Goal: Task Accomplishment & Management: Complete application form

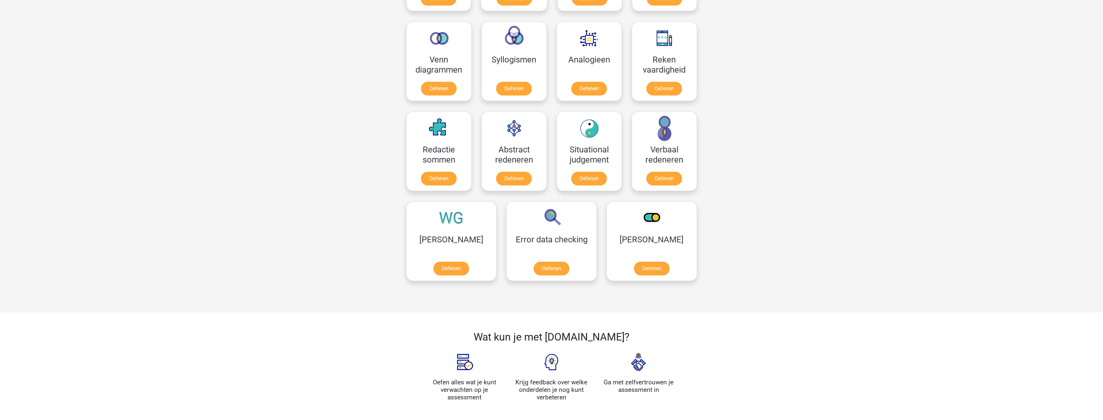
scroll to position [392, 0]
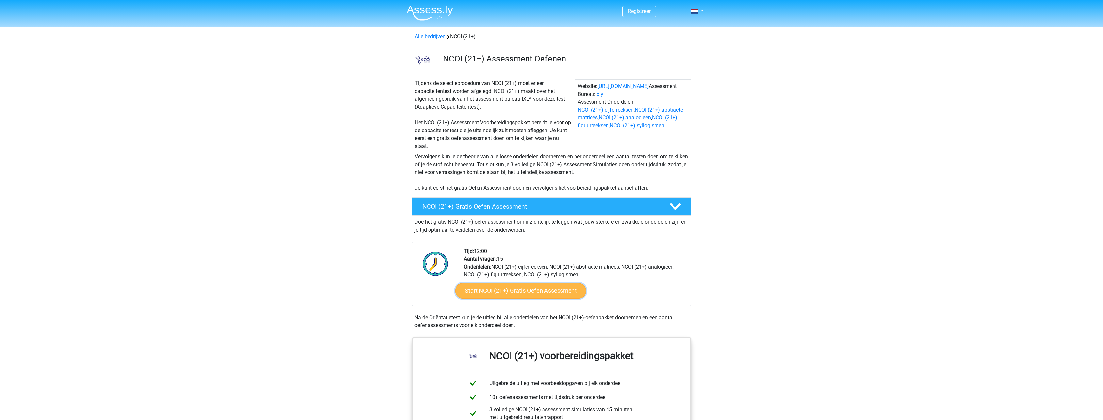
click at [515, 285] on link "Start NCOI (21+) Gratis Oefen Assessment" at bounding box center [520, 291] width 131 height 16
click at [500, 285] on link "Start NCOI (21+) Gratis Oefen Assessment" at bounding box center [520, 291] width 131 height 16
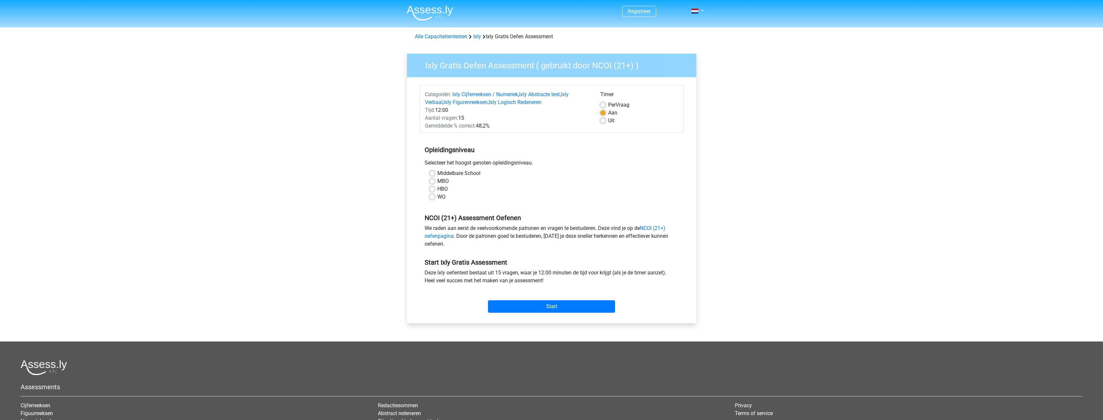
click at [437, 184] on label "MBO" at bounding box center [442, 181] width 11 height 8
click at [433, 184] on input "MBO" at bounding box center [432, 180] width 5 height 7
radio input "true"
click at [540, 303] on input "Start" at bounding box center [551, 306] width 127 height 12
click at [528, 309] on input "Start" at bounding box center [551, 306] width 127 height 12
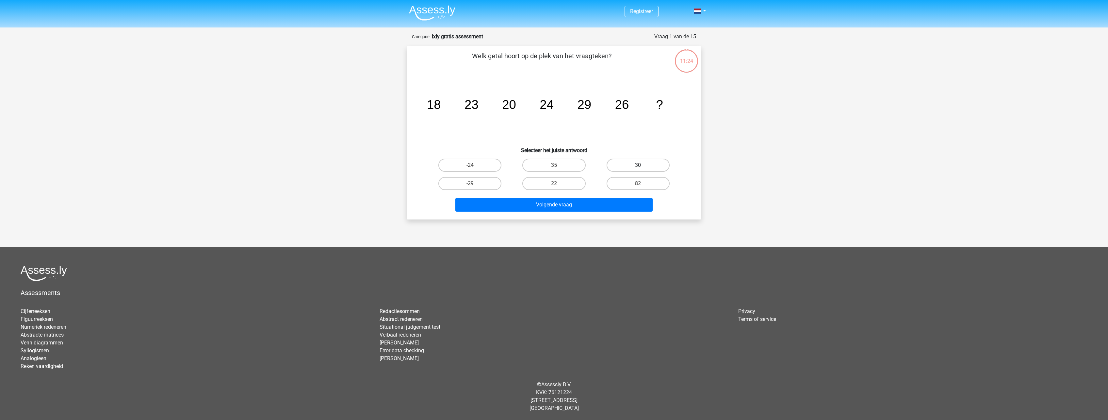
click at [632, 158] on label "30" at bounding box center [638, 164] width 63 height 13
click at [638, 165] on input "30" at bounding box center [640, 167] width 4 height 4
radio input "true"
click at [579, 204] on button "Volgende vraag" at bounding box center [554, 205] width 198 height 14
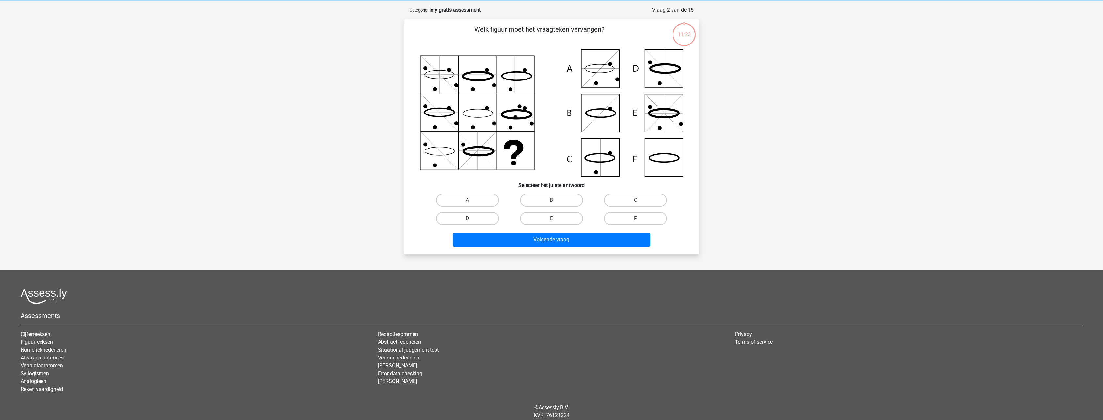
scroll to position [33, 0]
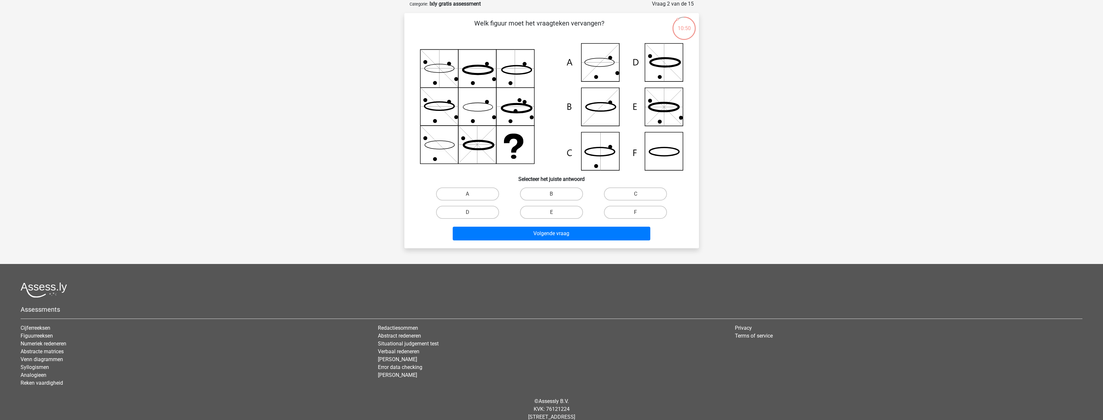
click at [603, 68] on icon at bounding box center [551, 106] width 263 height 127
click at [494, 194] on label "A" at bounding box center [467, 193] width 63 height 13
click at [472, 194] on input "A" at bounding box center [470, 196] width 4 height 4
radio input "true"
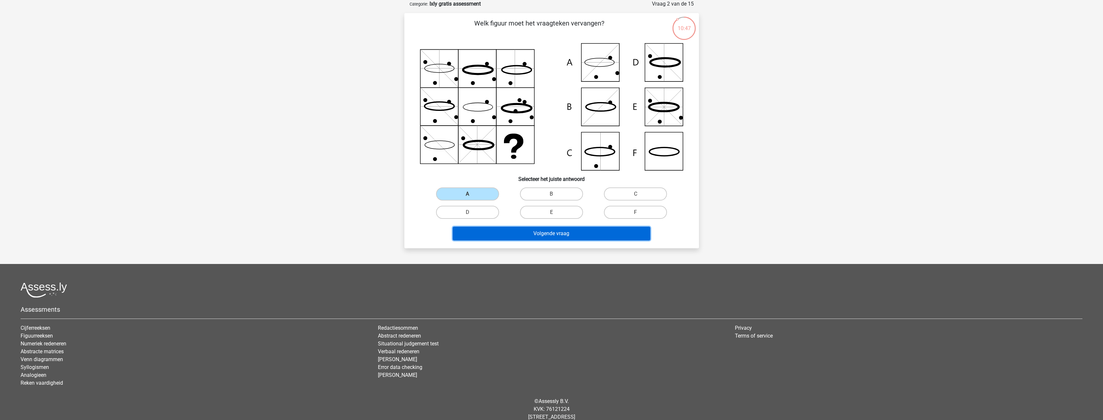
click at [506, 234] on button "Volgende vraag" at bounding box center [552, 233] width 198 height 14
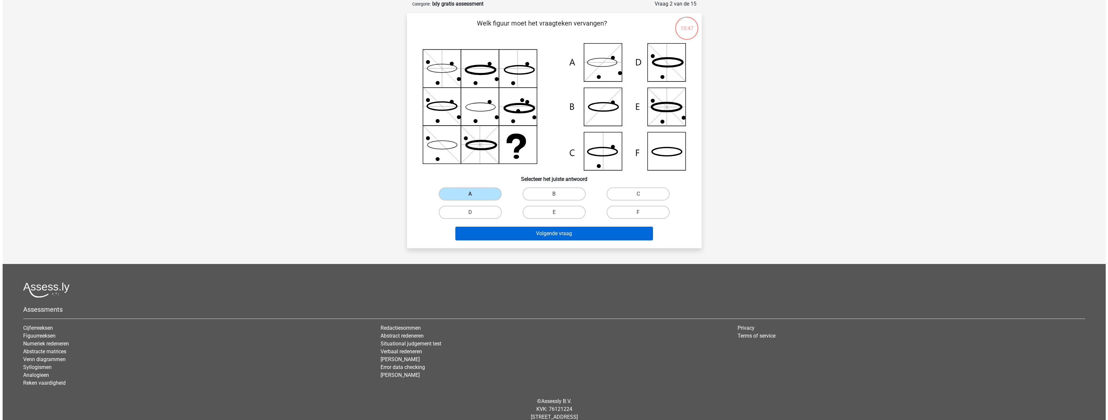
scroll to position [0, 0]
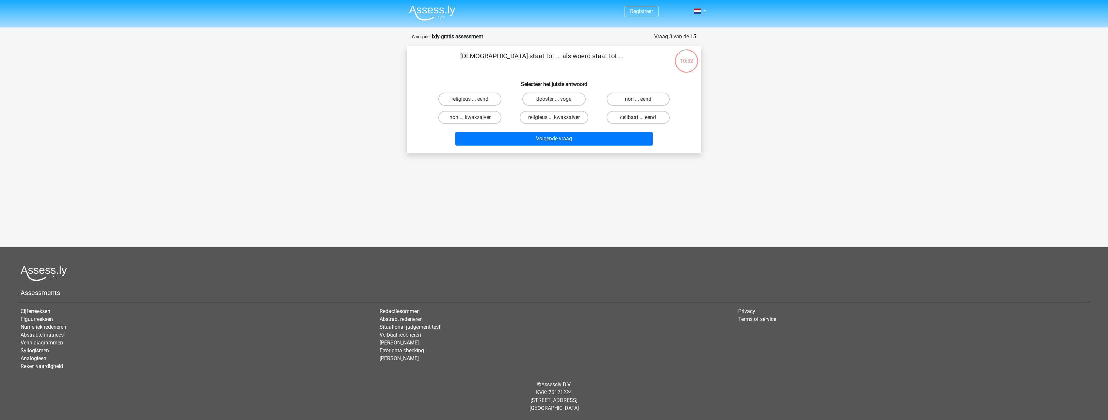
click at [634, 96] on label "non ... eend" at bounding box center [638, 98] width 63 height 13
click at [638, 99] on input "non ... eend" at bounding box center [640, 101] width 4 height 4
radio input "true"
click at [610, 144] on button "Volgende vraag" at bounding box center [554, 139] width 198 height 14
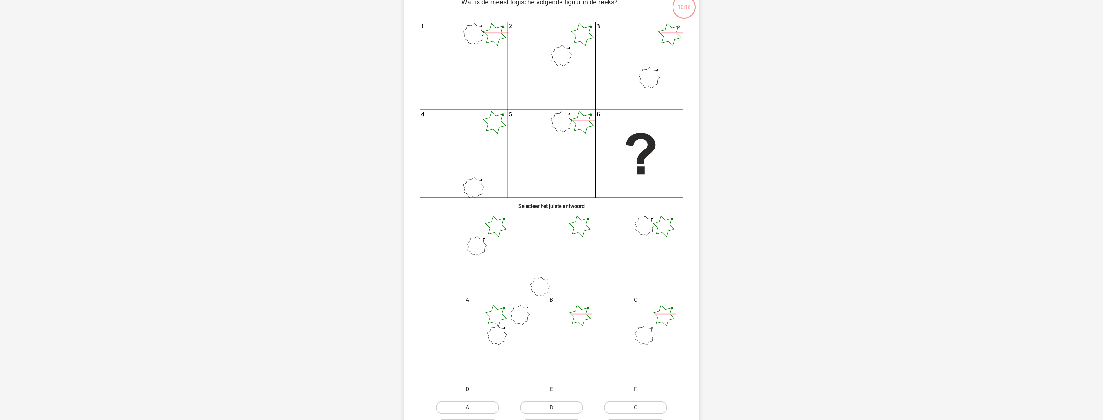
scroll to position [65, 0]
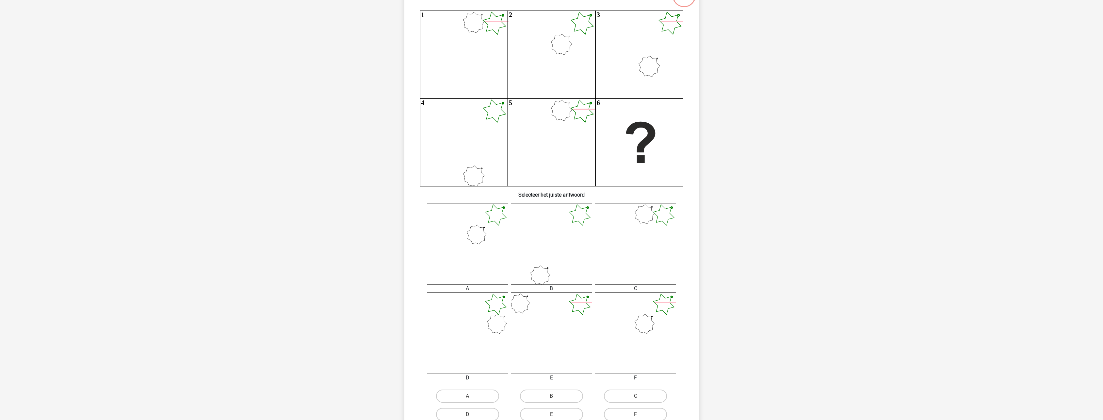
click at [468, 250] on icon at bounding box center [467, 243] width 81 height 81
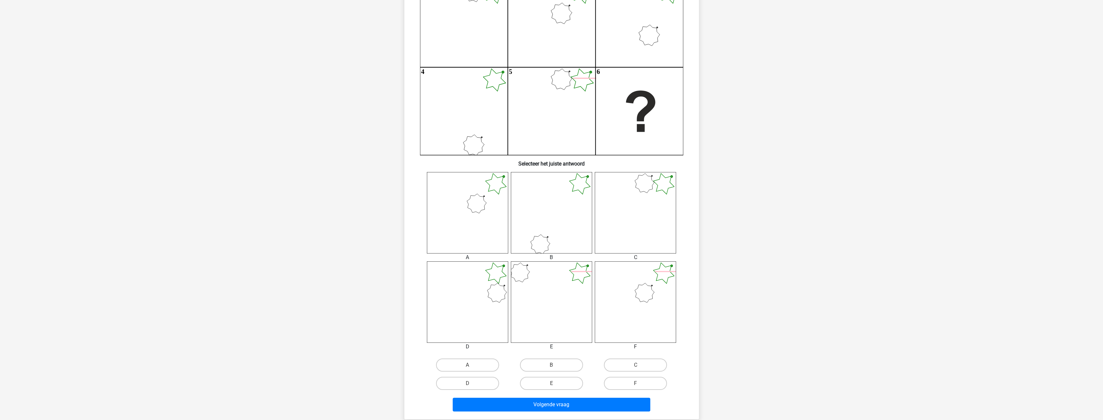
scroll to position [98, 0]
click at [552, 384] on input "E" at bounding box center [553, 383] width 4 height 4
radio input "true"
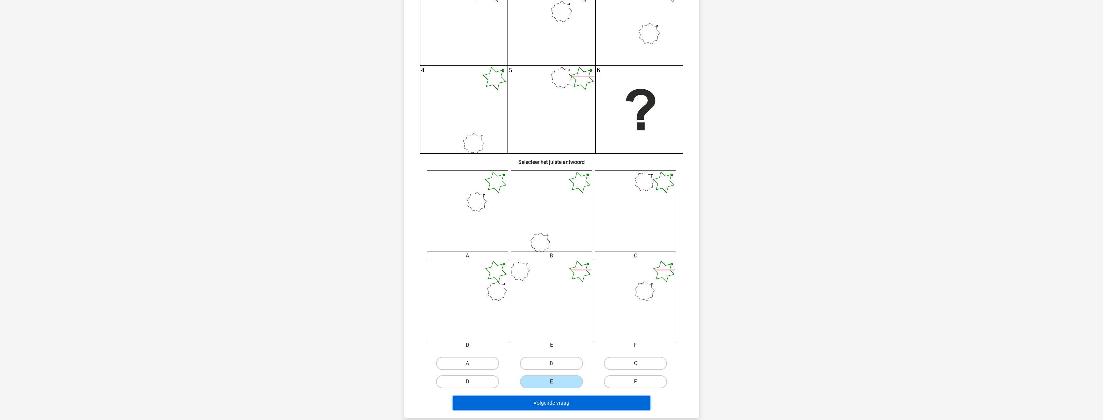
click at [550, 403] on button "Volgende vraag" at bounding box center [552, 403] width 198 height 14
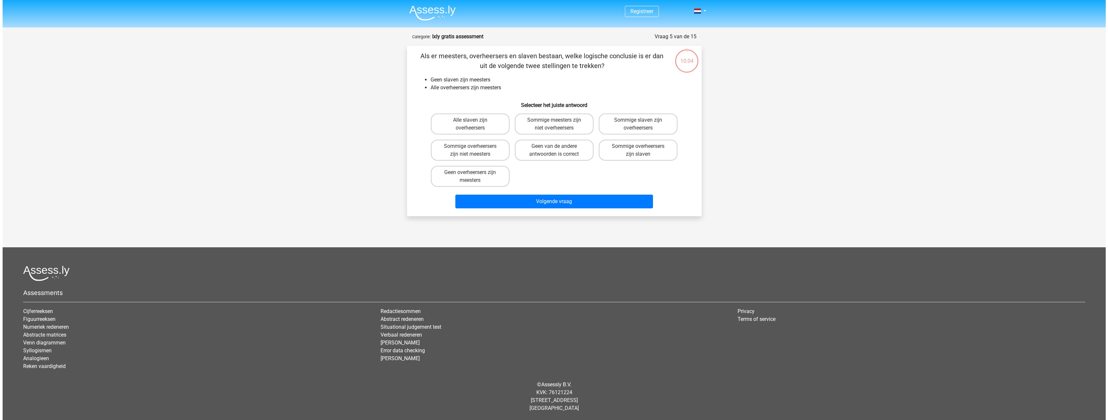
scroll to position [0, 0]
click at [483, 148] on label "Sommige overheersers zijn niet meesters" at bounding box center [470, 150] width 79 height 21
click at [474, 148] on input "Sommige overheersers zijn niet meesters" at bounding box center [472, 148] width 4 height 4
radio input "true"
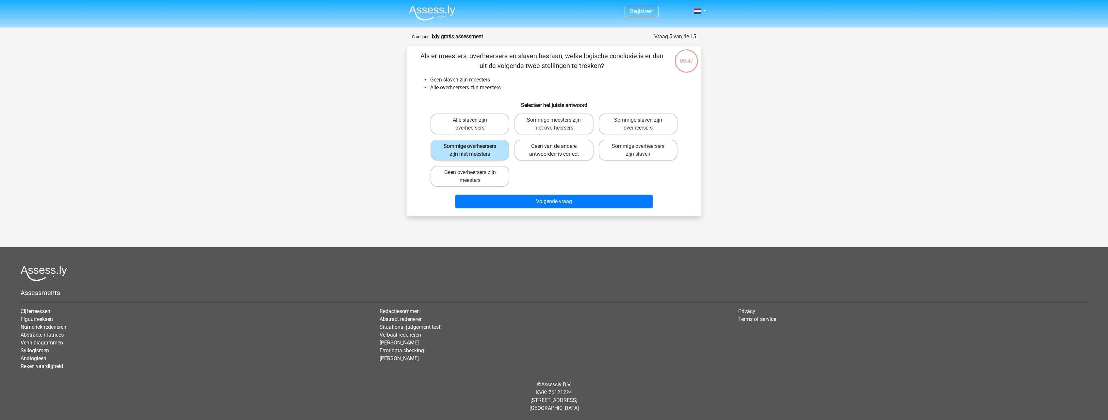
click at [565, 155] on label "Geen van de andere antwoorden is correct" at bounding box center [554, 150] width 79 height 21
click at [558, 150] on input "Geen van de andere antwoorden is correct" at bounding box center [556, 148] width 4 height 4
radio input "true"
click at [495, 151] on label "Sommige overheersers zijn niet meesters" at bounding box center [470, 150] width 79 height 21
click at [474, 150] on input "Sommige overheersers zijn niet meesters" at bounding box center [472, 148] width 4 height 4
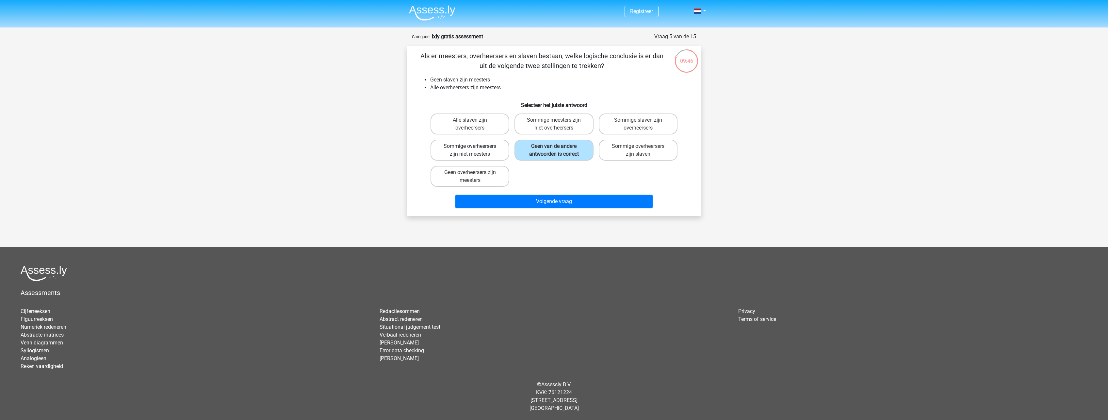
radio input "true"
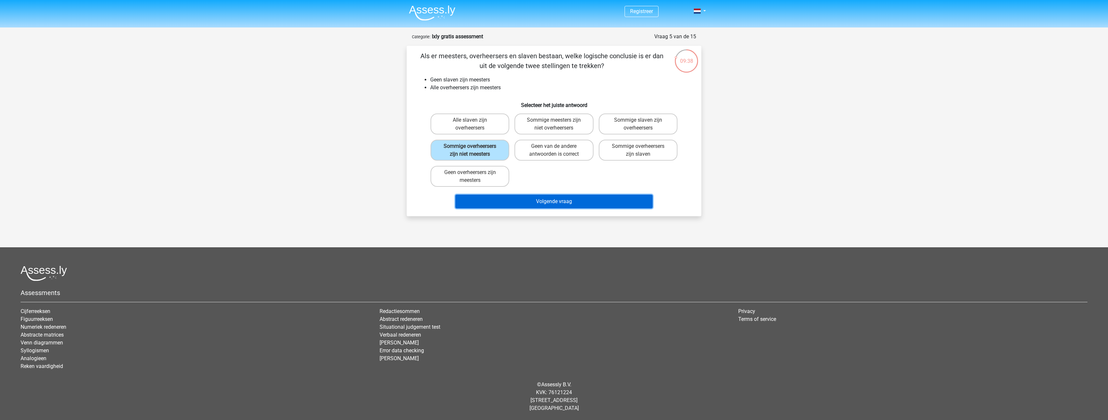
click at [548, 200] on button "Volgende vraag" at bounding box center [554, 201] width 198 height 14
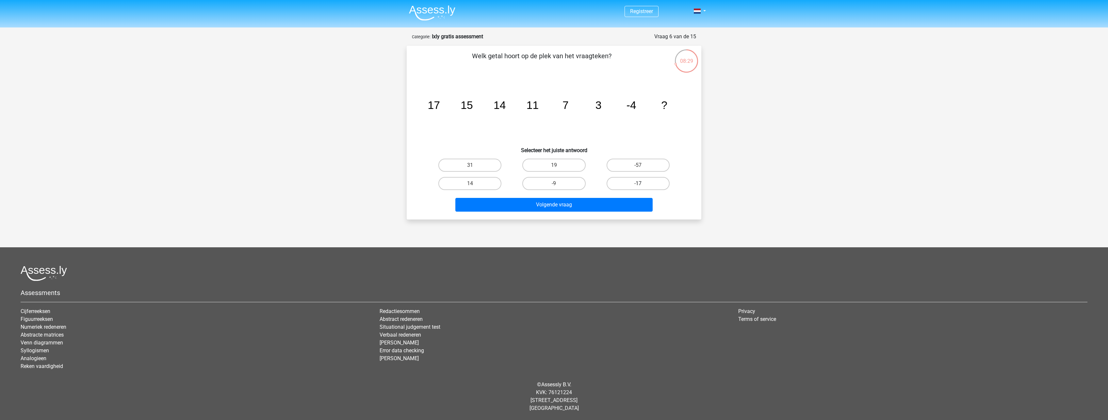
click at [636, 180] on label "-17" at bounding box center [638, 183] width 63 height 13
click at [638, 183] on input "-17" at bounding box center [640, 185] width 4 height 4
radio input "true"
click at [614, 205] on button "Volgende vraag" at bounding box center [554, 205] width 198 height 14
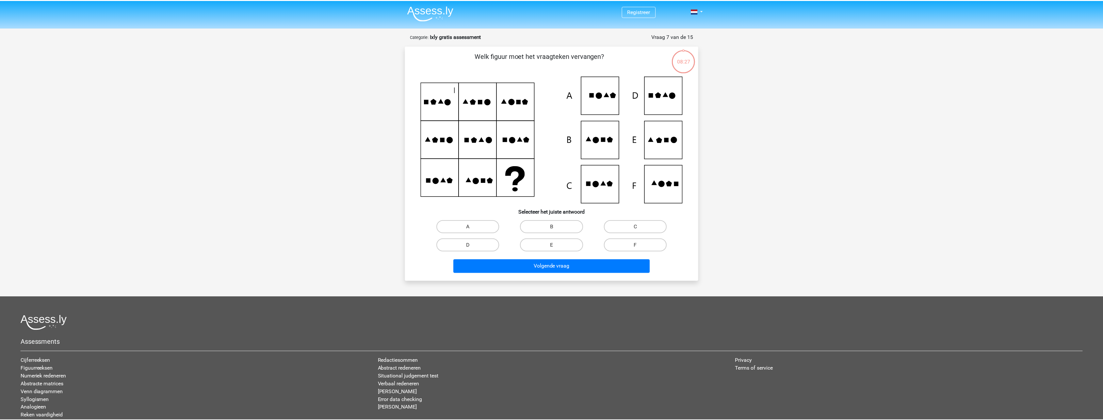
scroll to position [33, 0]
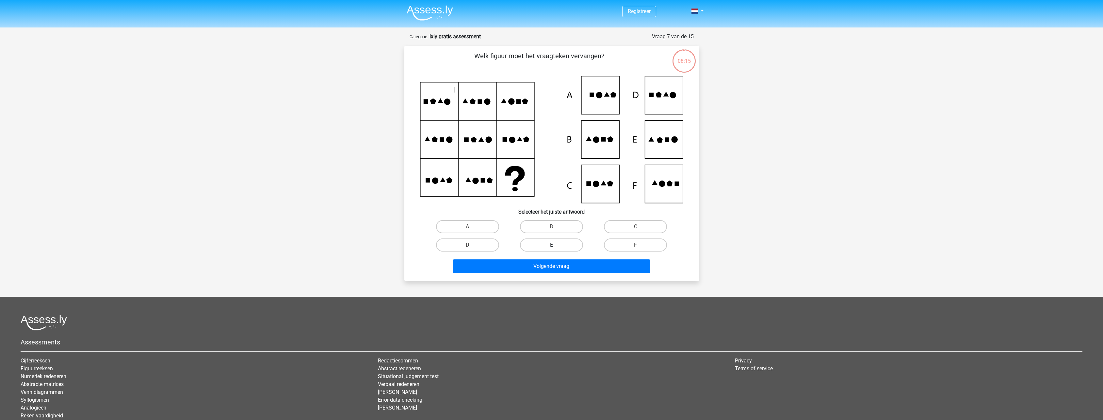
click at [558, 242] on label "E" at bounding box center [551, 244] width 63 height 13
click at [556, 245] on input "E" at bounding box center [553, 247] width 4 height 4
radio input "true"
click at [564, 275] on div "Welk figuur moet het vraagteken vervangen?" at bounding box center [551, 163] width 295 height 235
click at [564, 264] on button "Volgende vraag" at bounding box center [552, 266] width 198 height 14
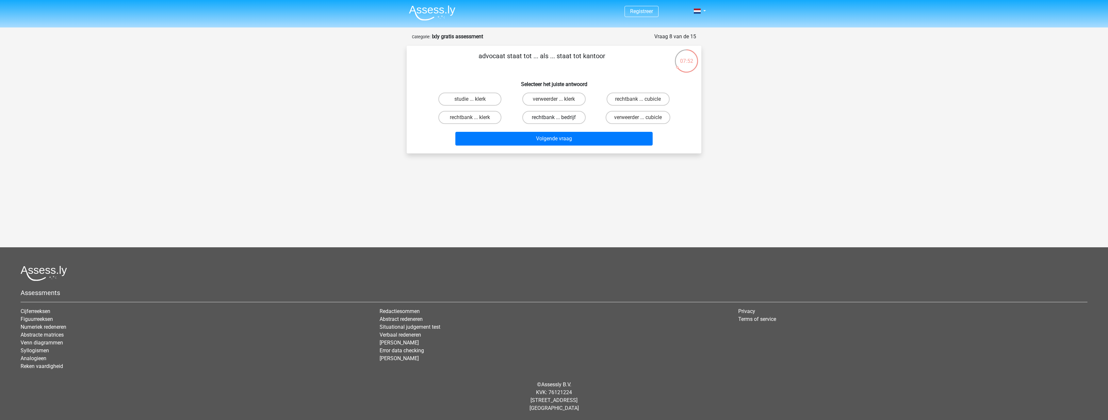
click at [572, 116] on label "rechtbank ... bedrijf" at bounding box center [553, 117] width 63 height 13
click at [558, 117] on input "rechtbank ... bedrijf" at bounding box center [556, 119] width 4 height 4
radio input "true"
click at [576, 134] on button "Volgende vraag" at bounding box center [554, 139] width 198 height 14
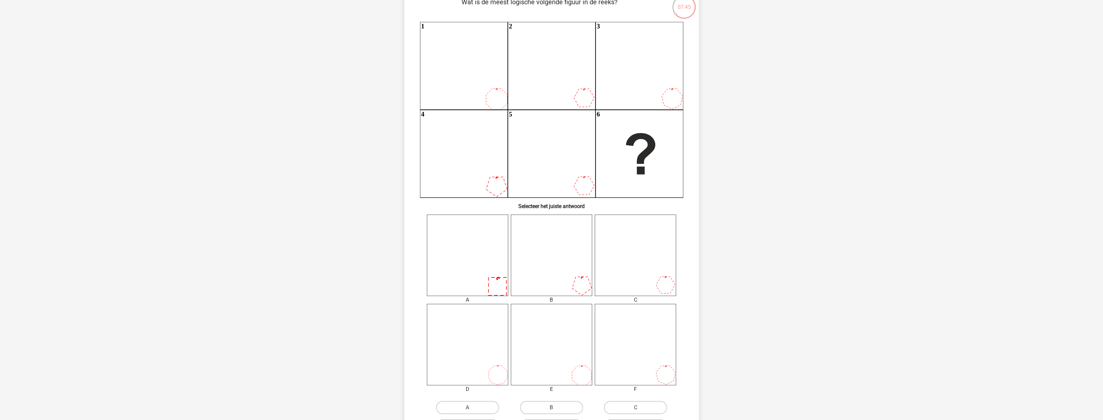
scroll to position [65, 0]
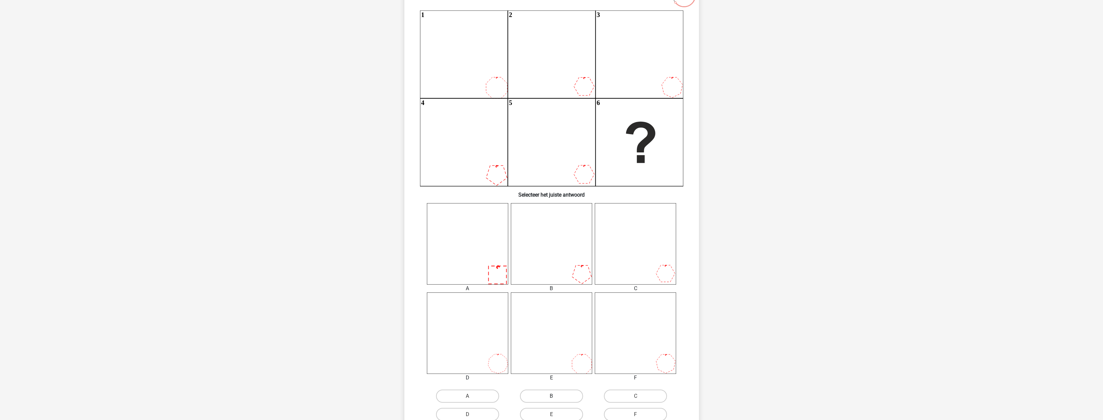
click at [549, 395] on label "B" at bounding box center [551, 395] width 63 height 13
click at [551, 396] on input "B" at bounding box center [553, 398] width 4 height 4
radio input "true"
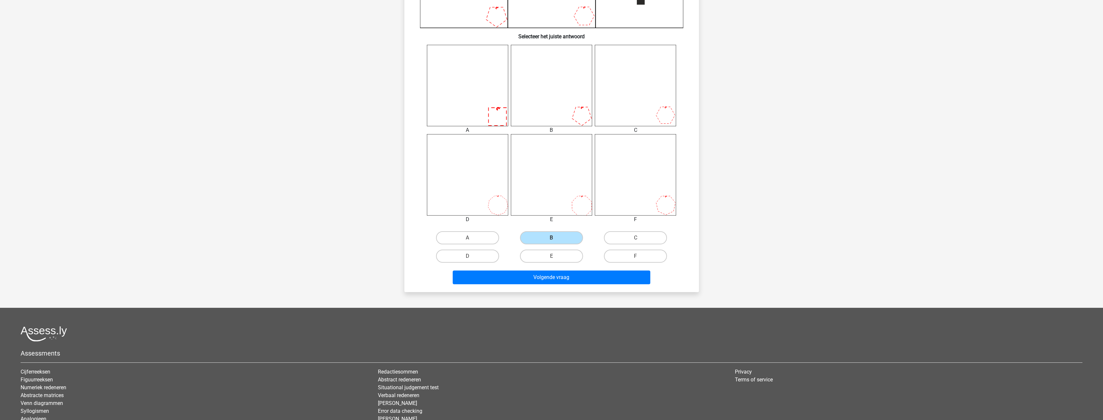
scroll to position [229, 0]
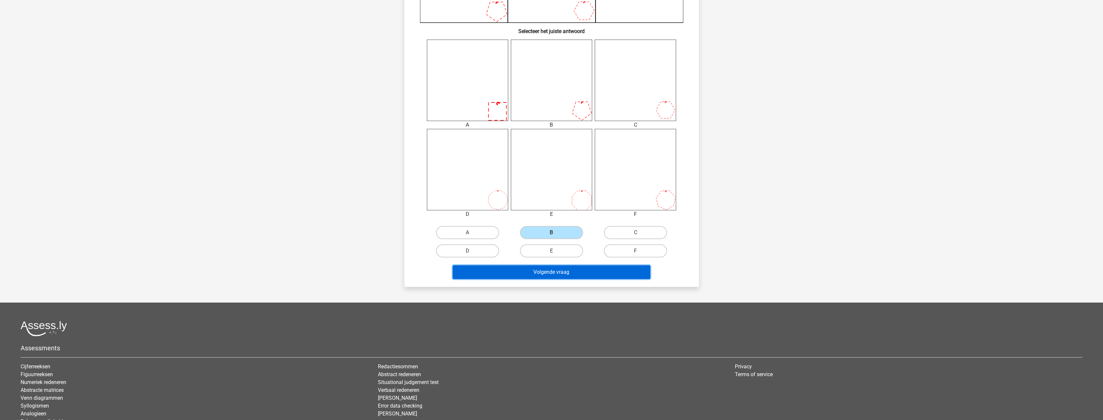
click at [566, 269] on button "Volgende vraag" at bounding box center [552, 272] width 198 height 14
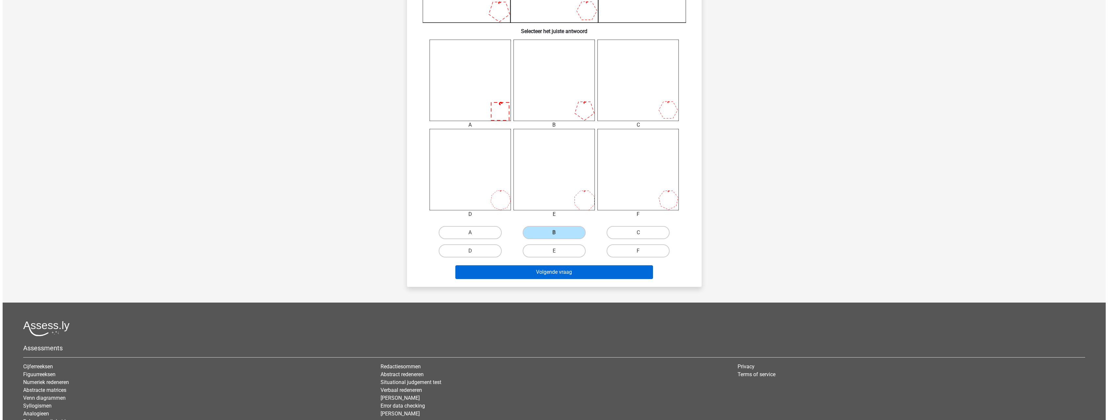
scroll to position [0, 0]
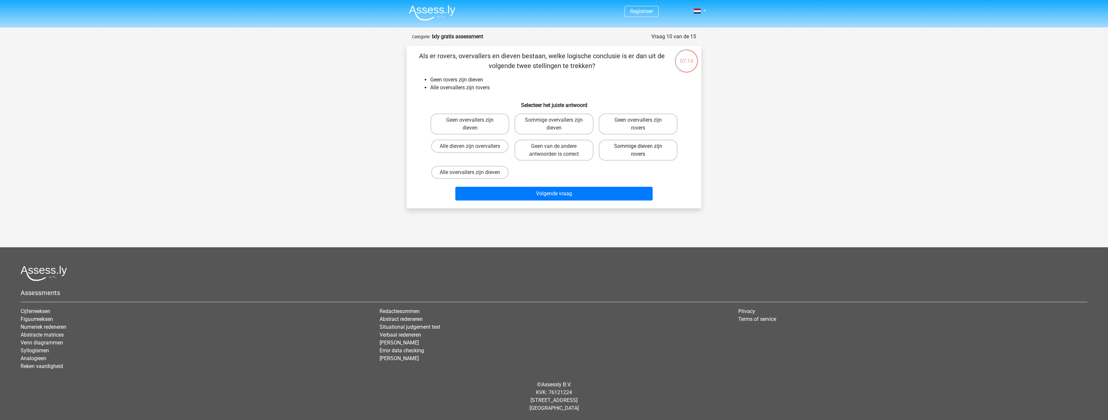
click at [664, 150] on label "Sommige dieven zijn rovers" at bounding box center [638, 150] width 79 height 21
click at [642, 150] on input "Sommige dieven zijn rovers" at bounding box center [640, 148] width 4 height 4
radio input "true"
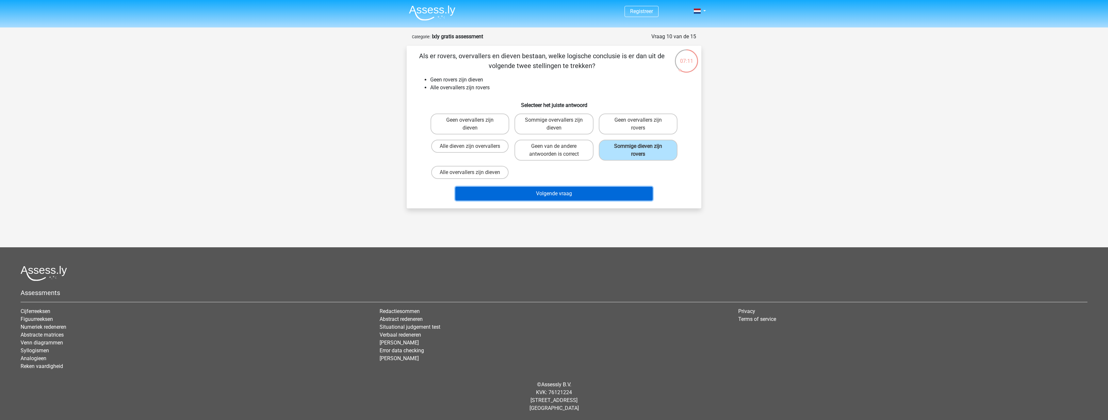
click at [611, 197] on button "Volgende vraag" at bounding box center [554, 194] width 198 height 14
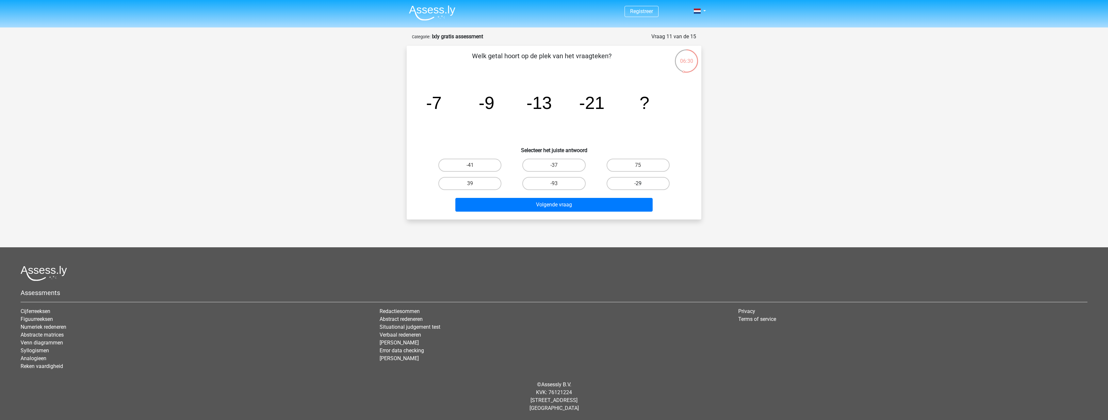
click at [633, 182] on label "-29" at bounding box center [638, 183] width 63 height 13
click at [638, 183] on input "-29" at bounding box center [640, 185] width 4 height 4
radio input "true"
click at [596, 206] on button "Volgende vraag" at bounding box center [554, 205] width 198 height 14
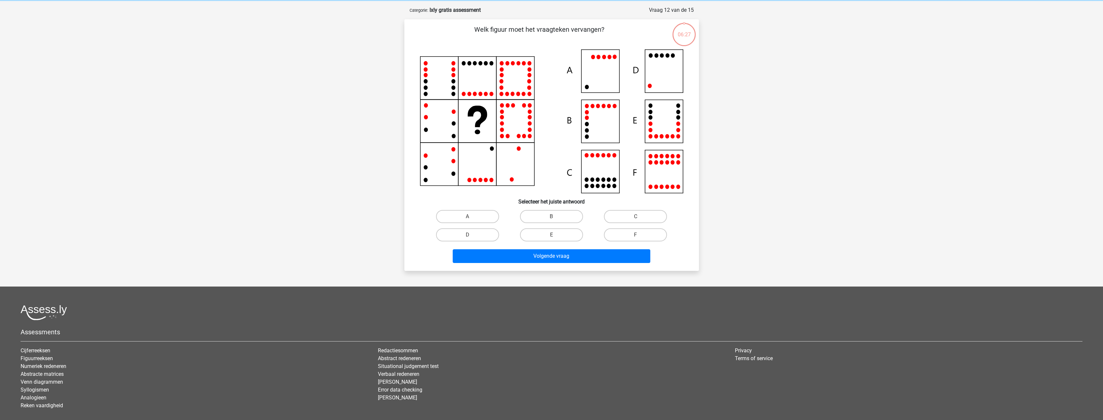
scroll to position [33, 0]
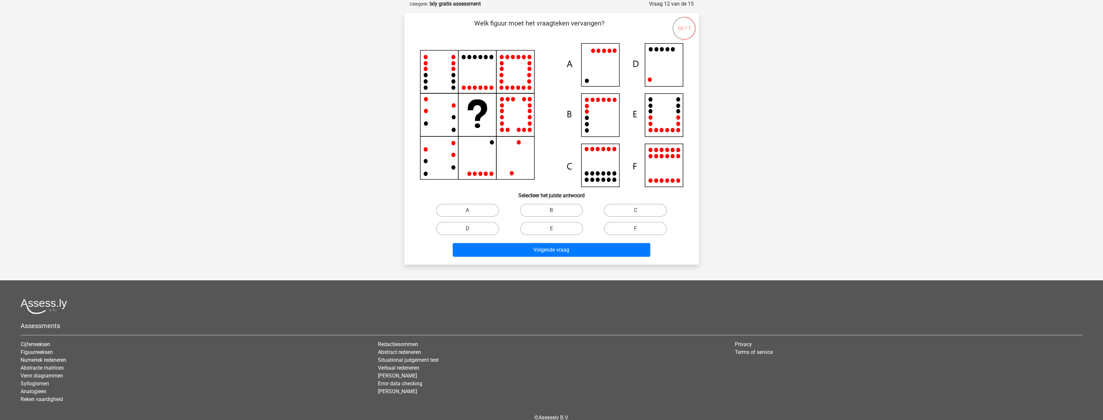
click at [478, 230] on label "D" at bounding box center [467, 228] width 63 height 13
click at [472, 230] on input "D" at bounding box center [470, 230] width 4 height 4
radio input "true"
click at [495, 248] on button "Volgende vraag" at bounding box center [552, 250] width 198 height 14
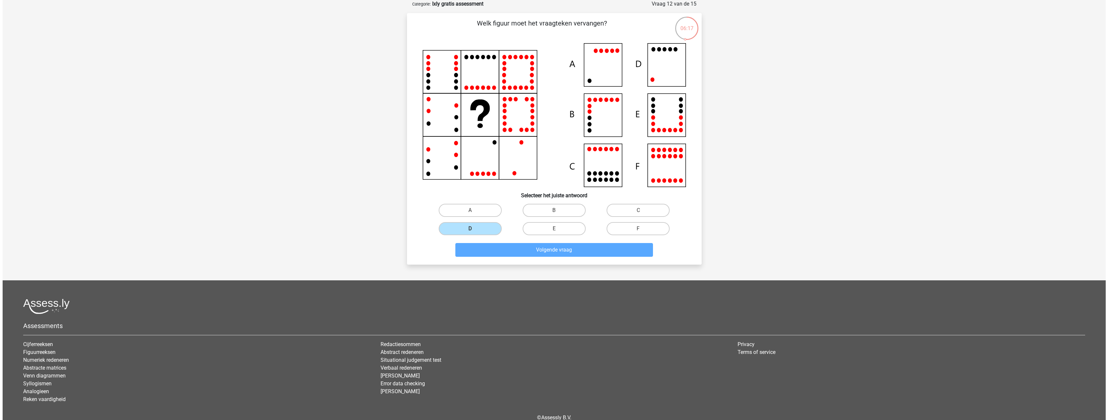
scroll to position [0, 0]
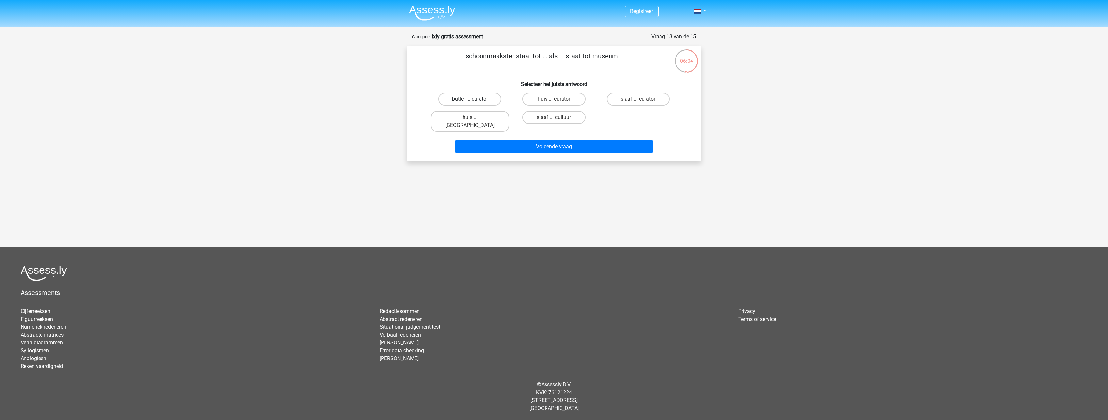
click at [472, 96] on label "butler ... curator" at bounding box center [469, 98] width 63 height 13
click at [472, 99] on input "butler ... curator" at bounding box center [472, 101] width 4 height 4
radio input "true"
click at [512, 140] on button "Volgende vraag" at bounding box center [554, 147] width 198 height 14
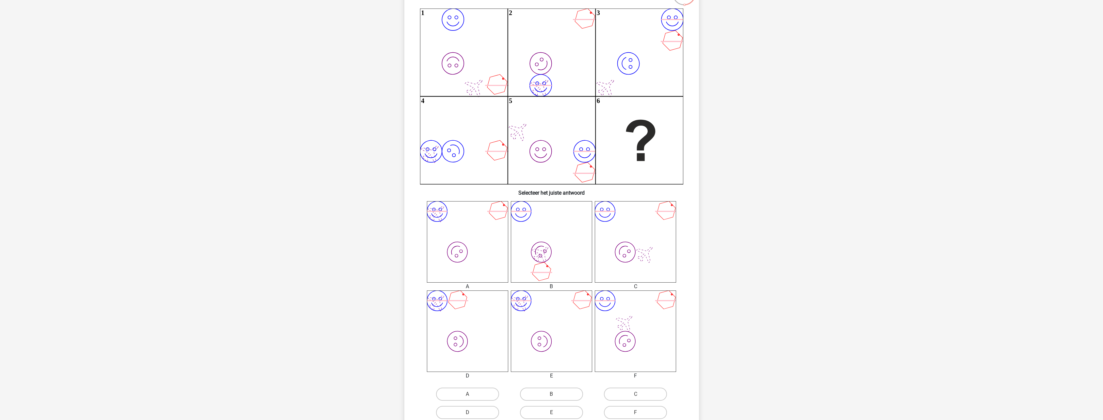
scroll to position [98, 0]
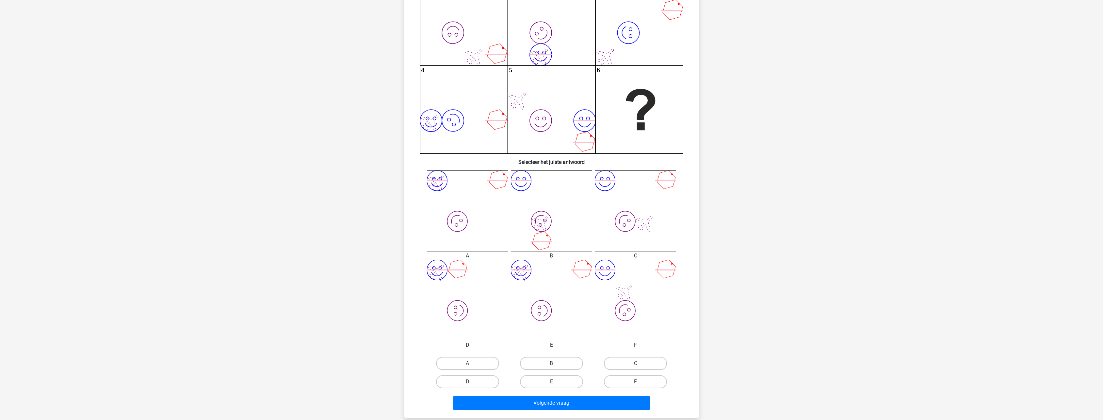
click at [554, 358] on label "B" at bounding box center [551, 362] width 63 height 13
click at [554, 363] on input "B" at bounding box center [553, 365] width 4 height 4
radio input "true"
click at [540, 403] on button "Volgende vraag" at bounding box center [552, 403] width 198 height 14
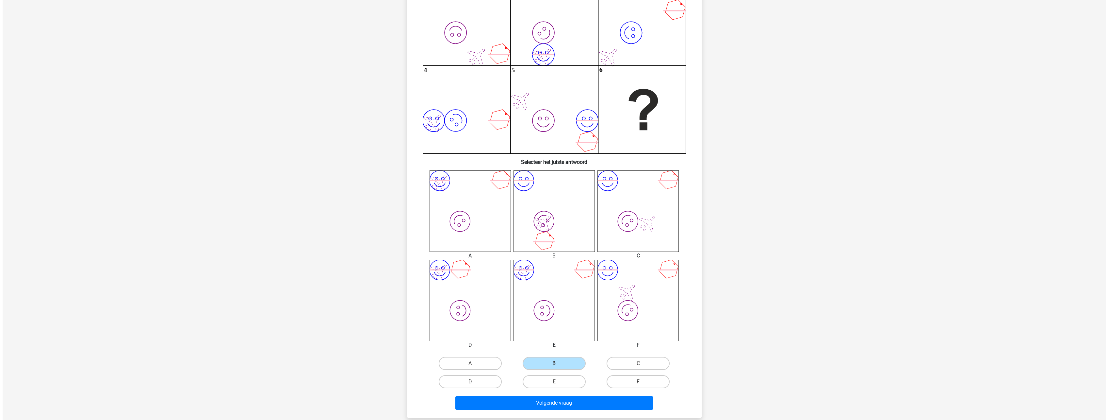
scroll to position [0, 0]
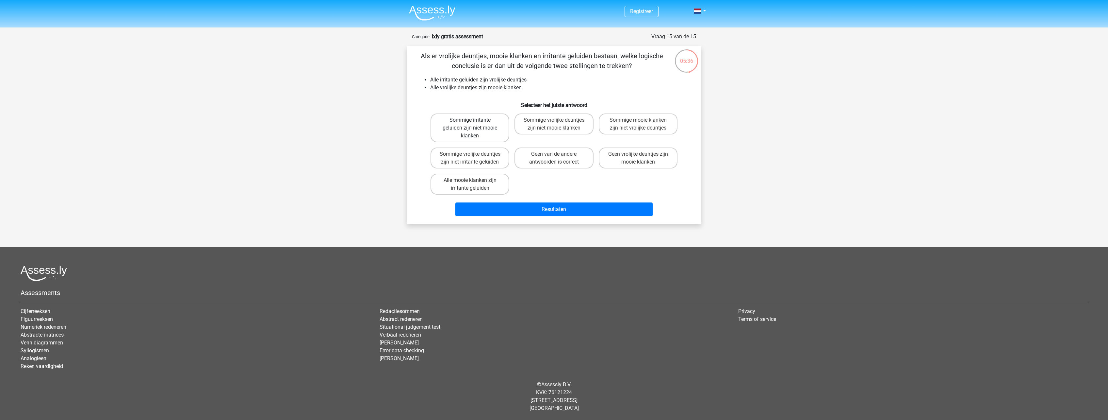
click at [496, 136] on label "Sommige irritante geluiden zijn niet mooie klanken" at bounding box center [470, 127] width 79 height 29
click at [474, 124] on input "Sommige irritante geluiden zijn niet mooie klanken" at bounding box center [472, 122] width 4 height 4
radio input "true"
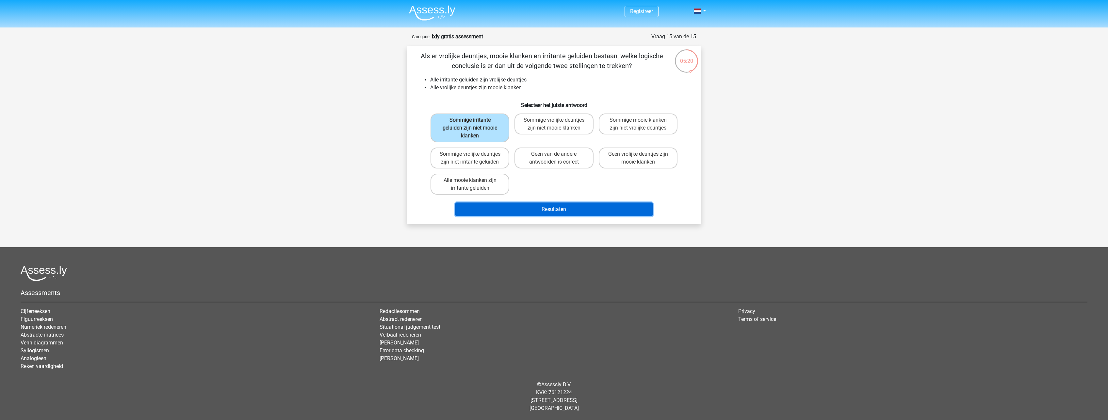
click at [507, 210] on button "Resultaten" at bounding box center [554, 209] width 198 height 14
